Goal: Entertainment & Leisure: Consume media (video, audio)

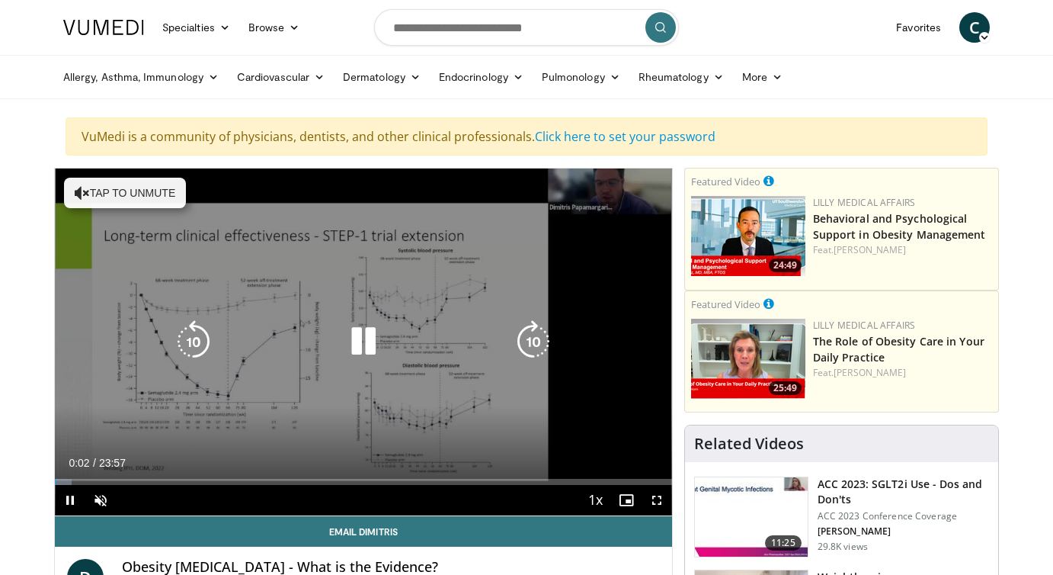
click at [357, 334] on icon "Video Player" at bounding box center [363, 341] width 43 height 43
click at [138, 189] on button "Tap to unmute" at bounding box center [125, 193] width 122 height 30
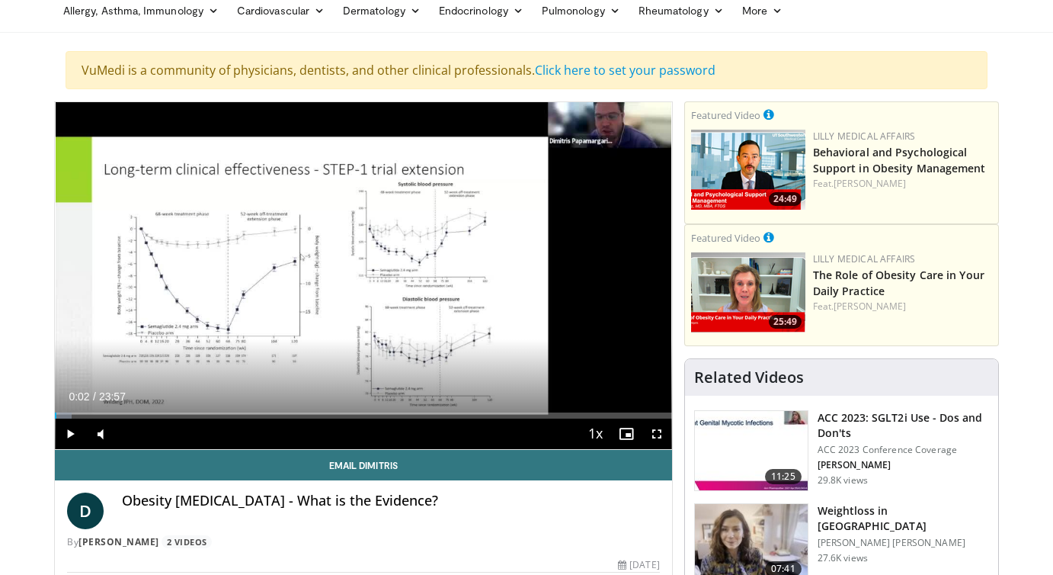
scroll to position [67, 0]
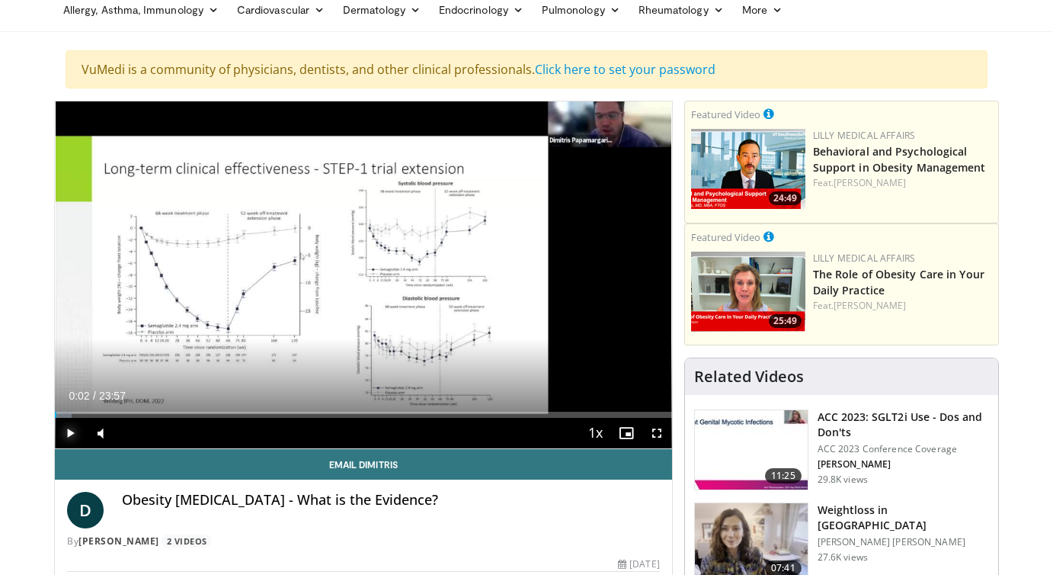
click at [72, 431] on span "Video Player" at bounding box center [70, 433] width 30 height 30
click at [69, 430] on span "Video Player" at bounding box center [70, 433] width 30 height 30
